Goal: Information Seeking & Learning: Learn about a topic

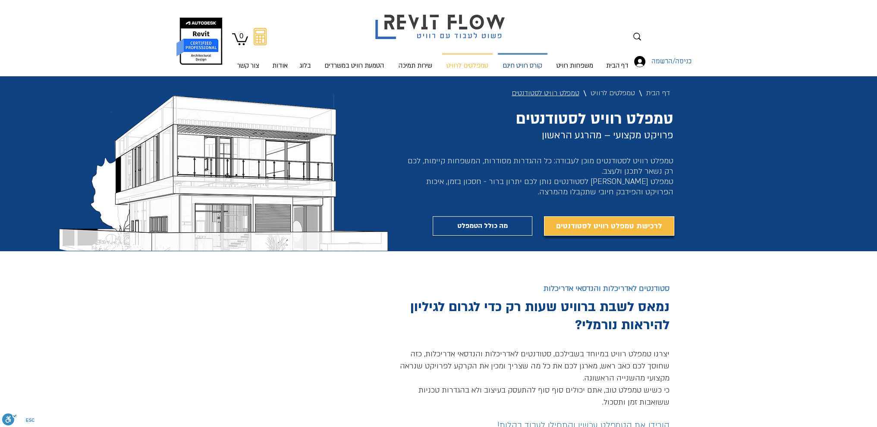
click at [520, 63] on p "קורס רוויט חינם" at bounding box center [522, 66] width 47 height 23
click at [520, 66] on p "קורס רוויט חינם" at bounding box center [522, 66] width 47 height 23
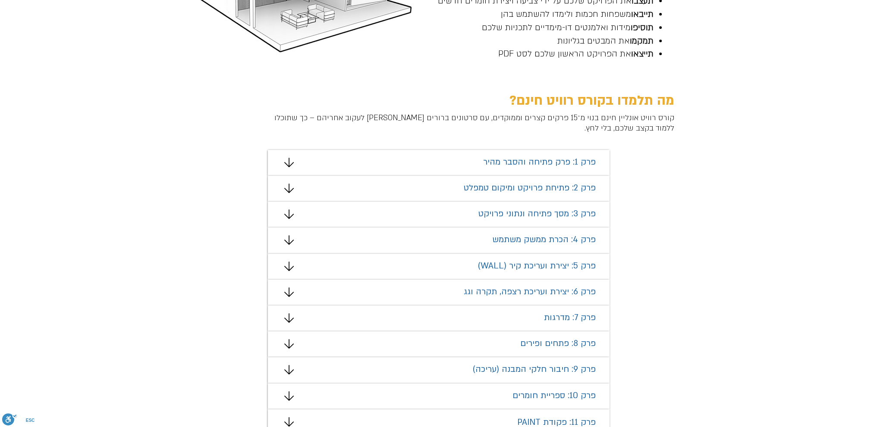
scroll to position [445, 0]
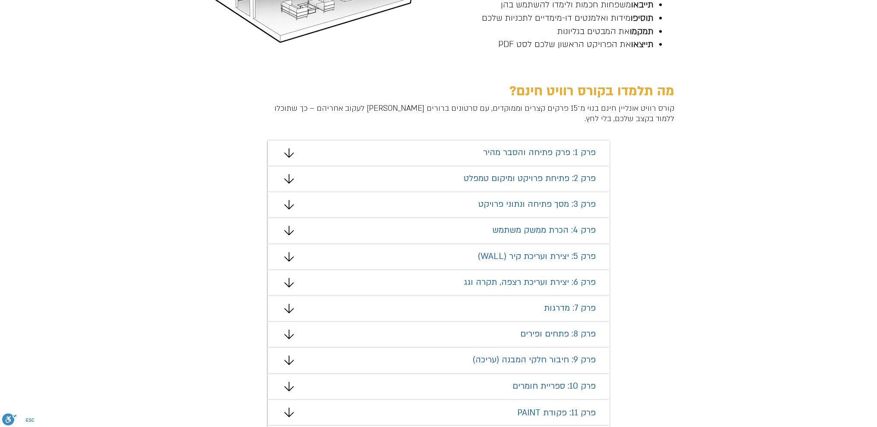
click at [505, 156] on span "פרק 1: פרק פתיחה והסבר מהיר" at bounding box center [539, 152] width 113 height 11
click at [290, 153] on icon "#comp-mafhkw9q2 svg [data-color="1"] {fill: #000000;}" at bounding box center [288, 152] width 9 height 9
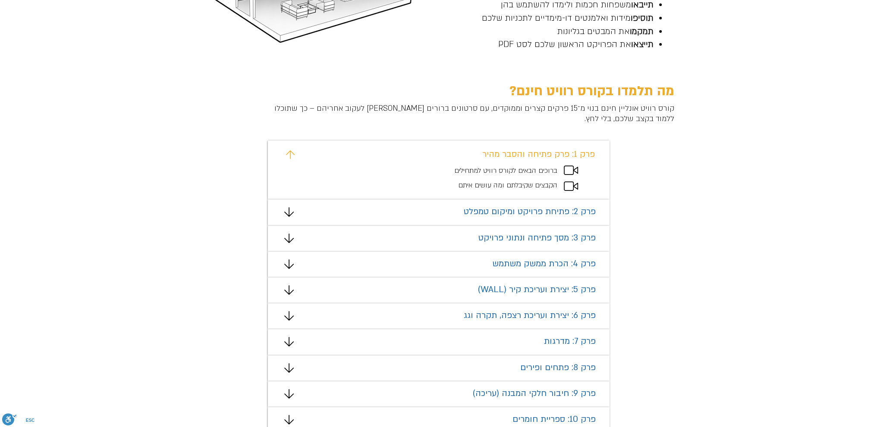
click at [563, 176] on div "מצגת" at bounding box center [439, 171] width 342 height 60
click at [561, 188] on div "מצגת" at bounding box center [439, 171] width 342 height 60
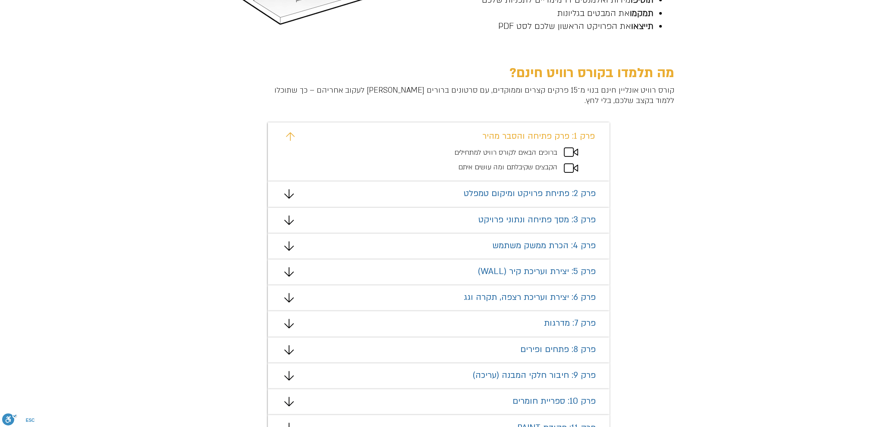
scroll to position [454, 0]
